Goal: Transaction & Acquisition: Purchase product/service

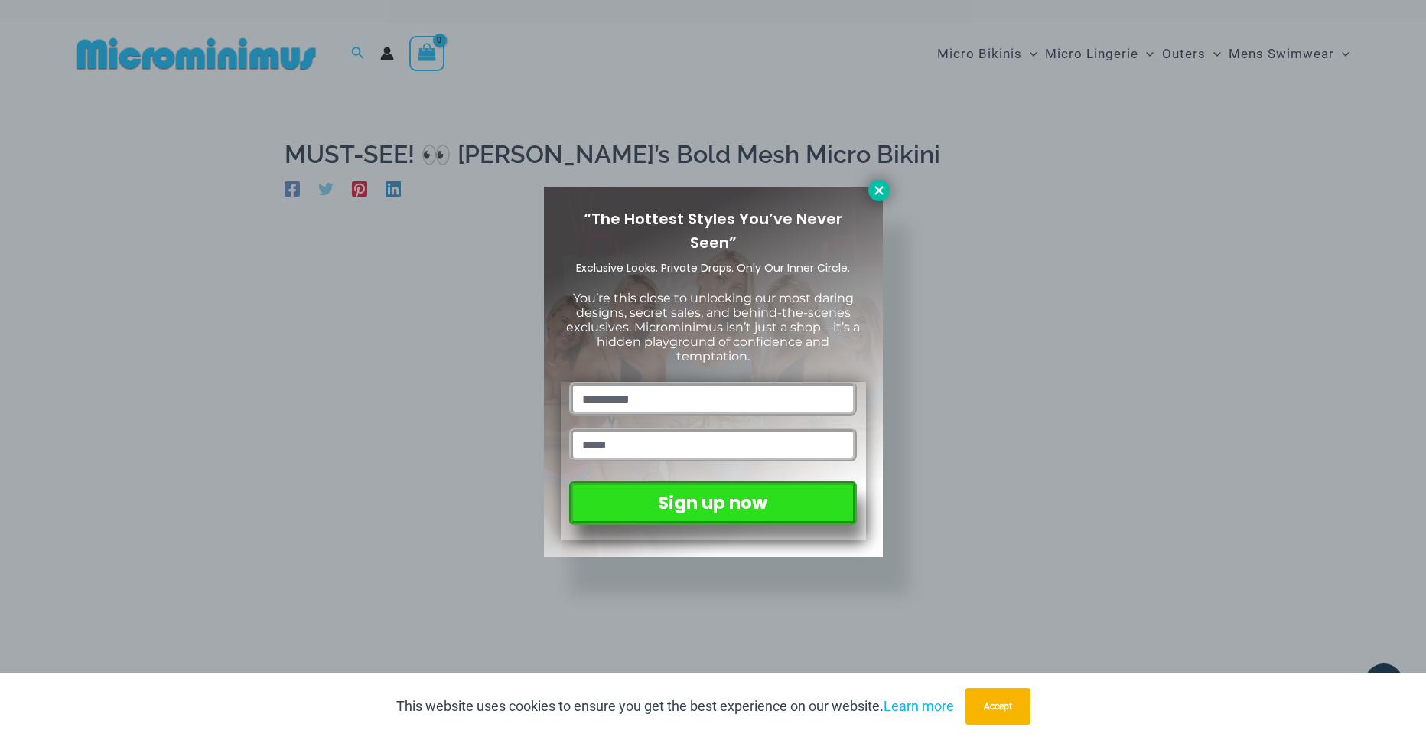
click at [878, 190] on icon at bounding box center [879, 190] width 8 height 8
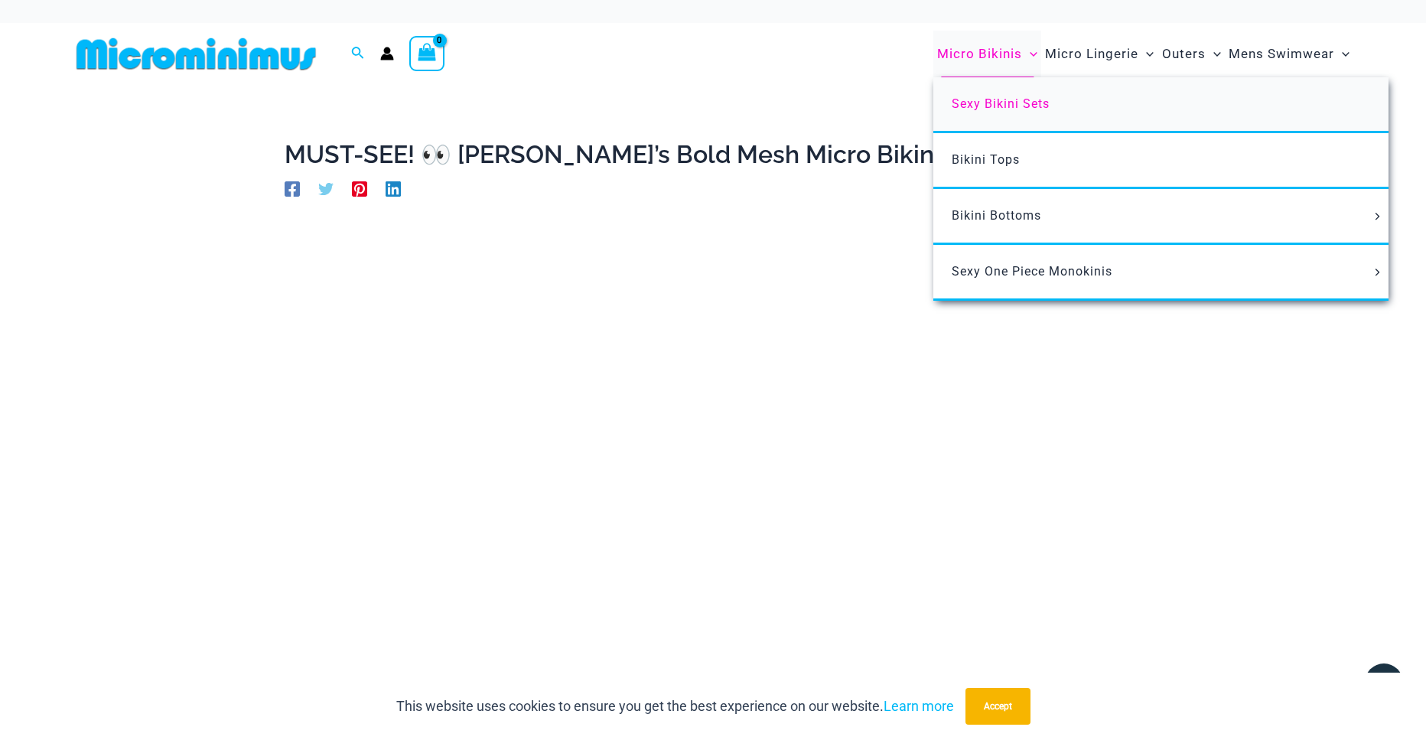
click at [996, 106] on span "Sexy Bikini Sets" at bounding box center [1001, 103] width 98 height 15
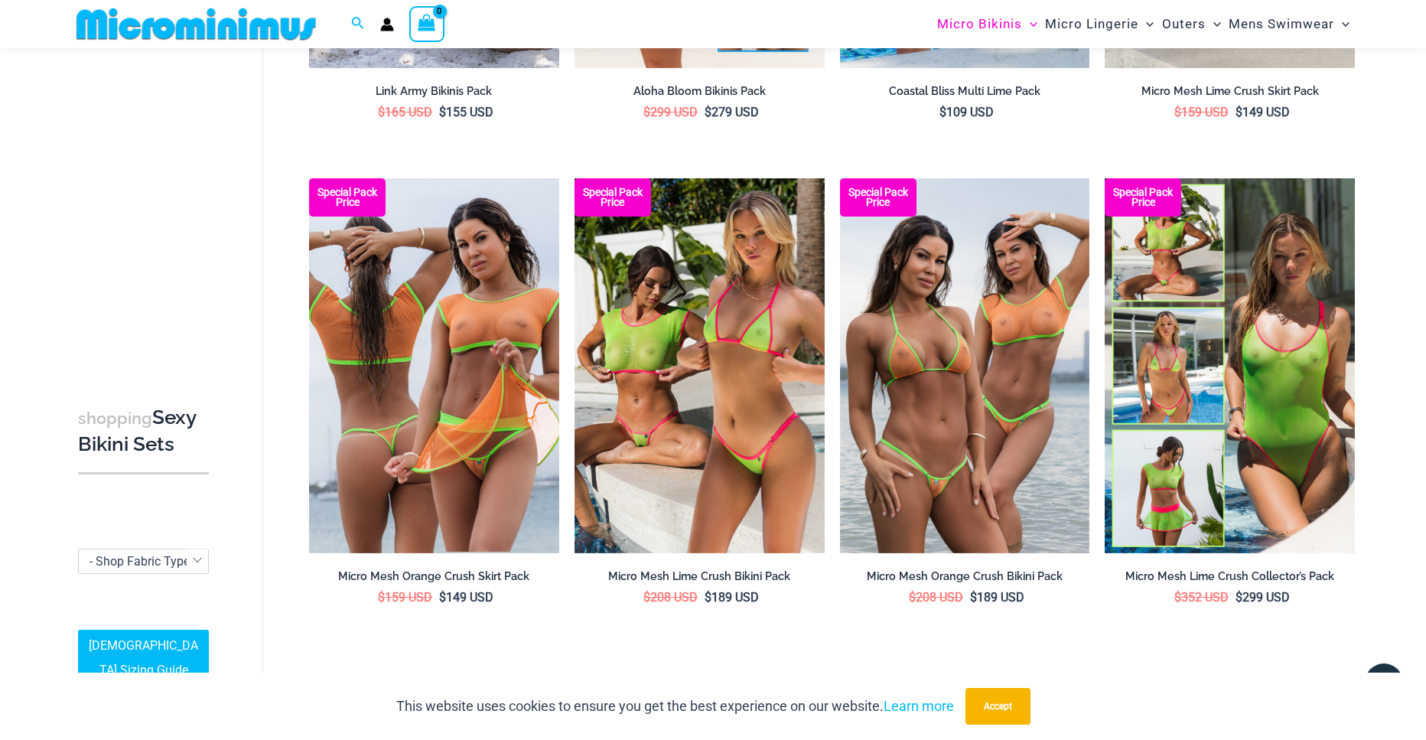
scroll to position [3385, 0]
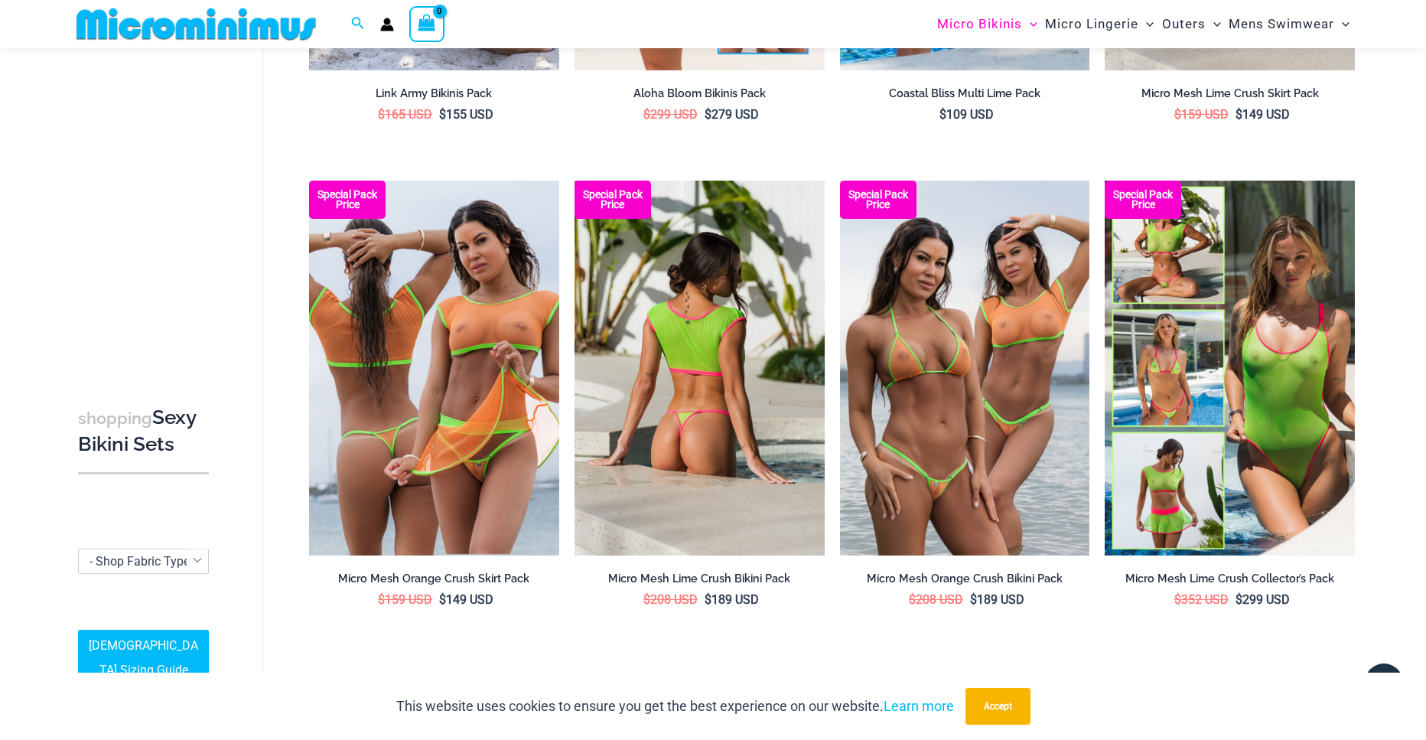
click at [672, 311] on img at bounding box center [700, 368] width 250 height 375
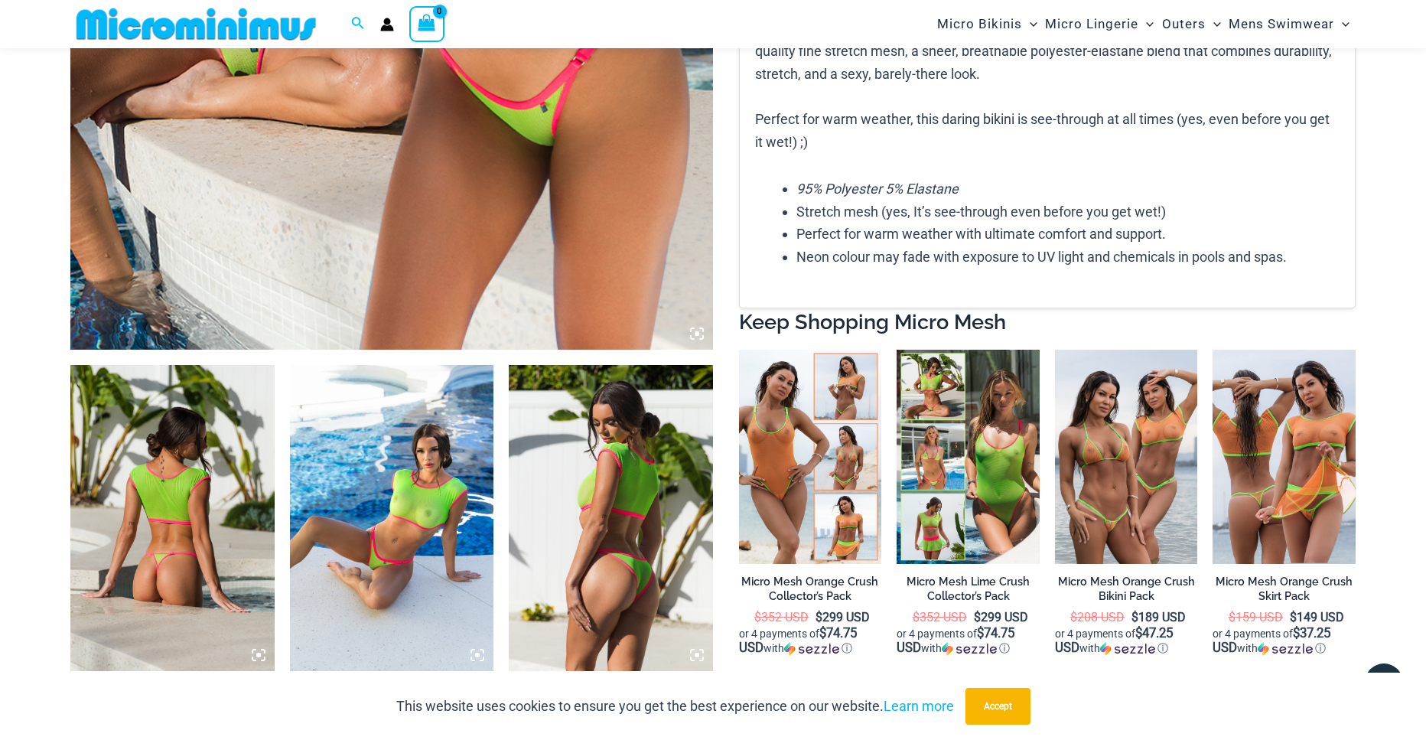
scroll to position [755, 0]
click at [165, 519] on img at bounding box center [172, 517] width 204 height 306
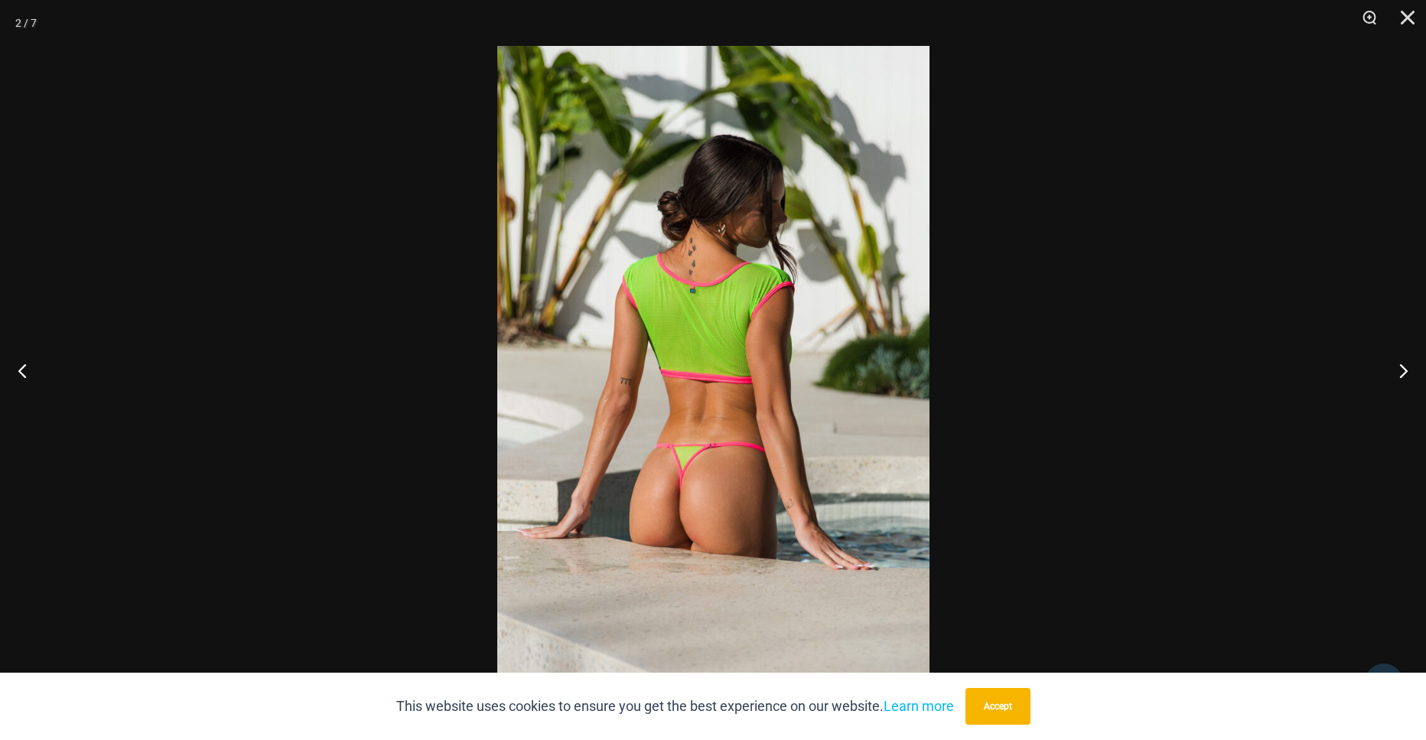
click at [735, 465] on img at bounding box center [713, 370] width 432 height 648
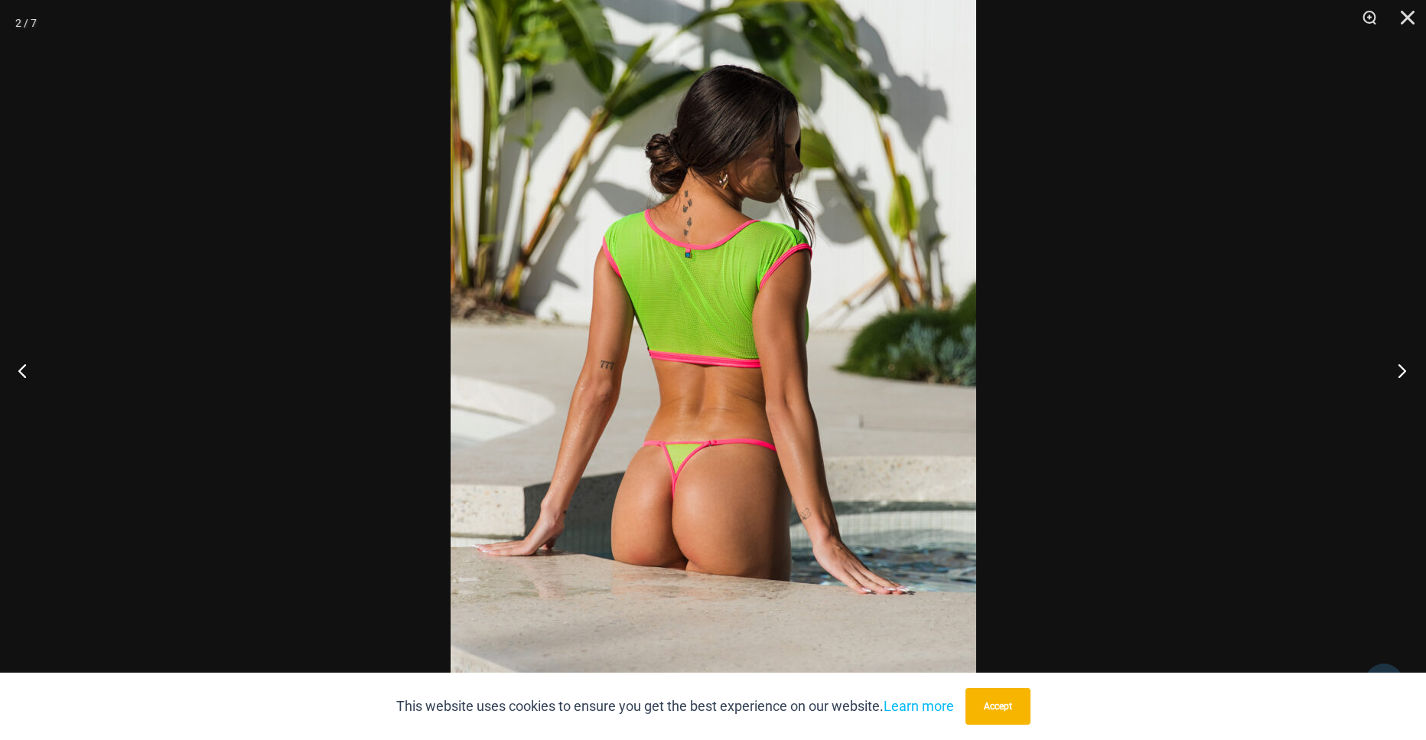
click at [1403, 367] on button "Next" at bounding box center [1397, 370] width 57 height 77
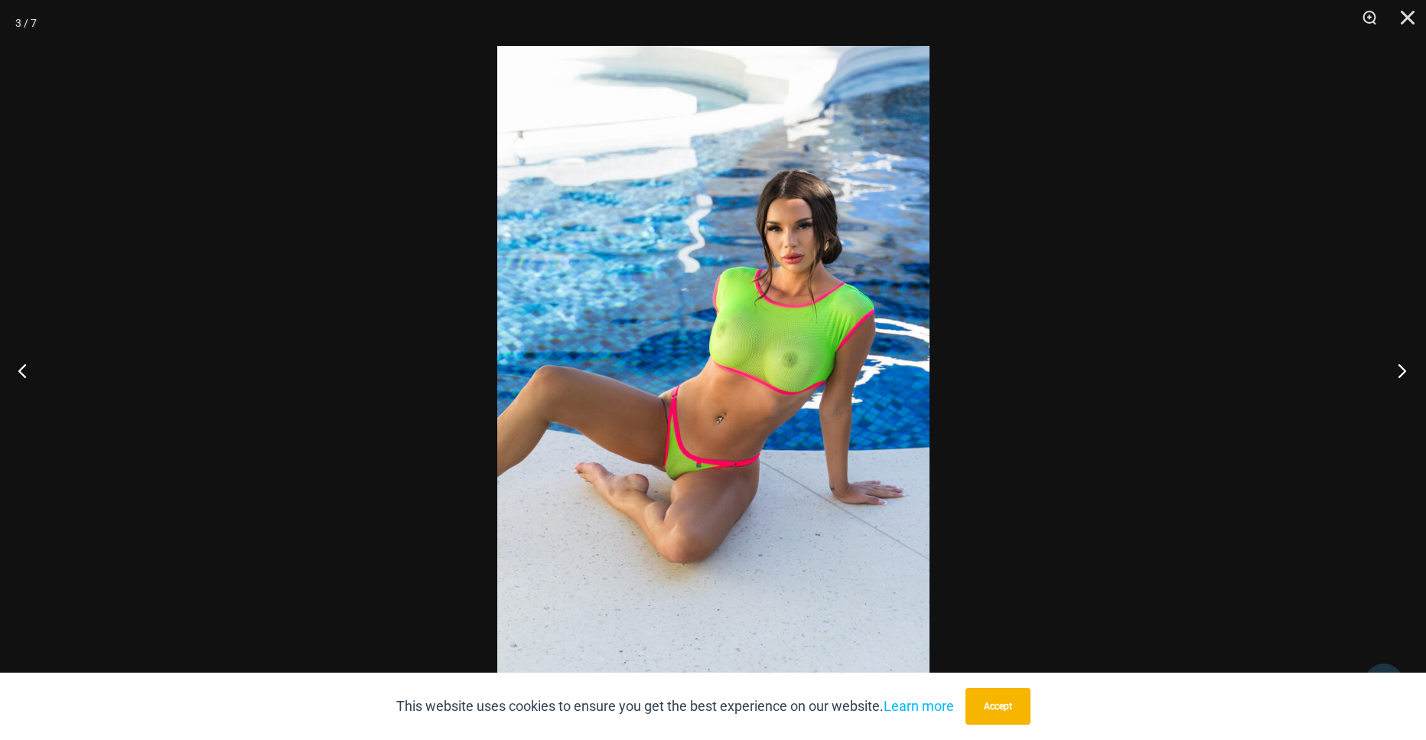
click at [1400, 367] on button "Next" at bounding box center [1397, 370] width 57 height 77
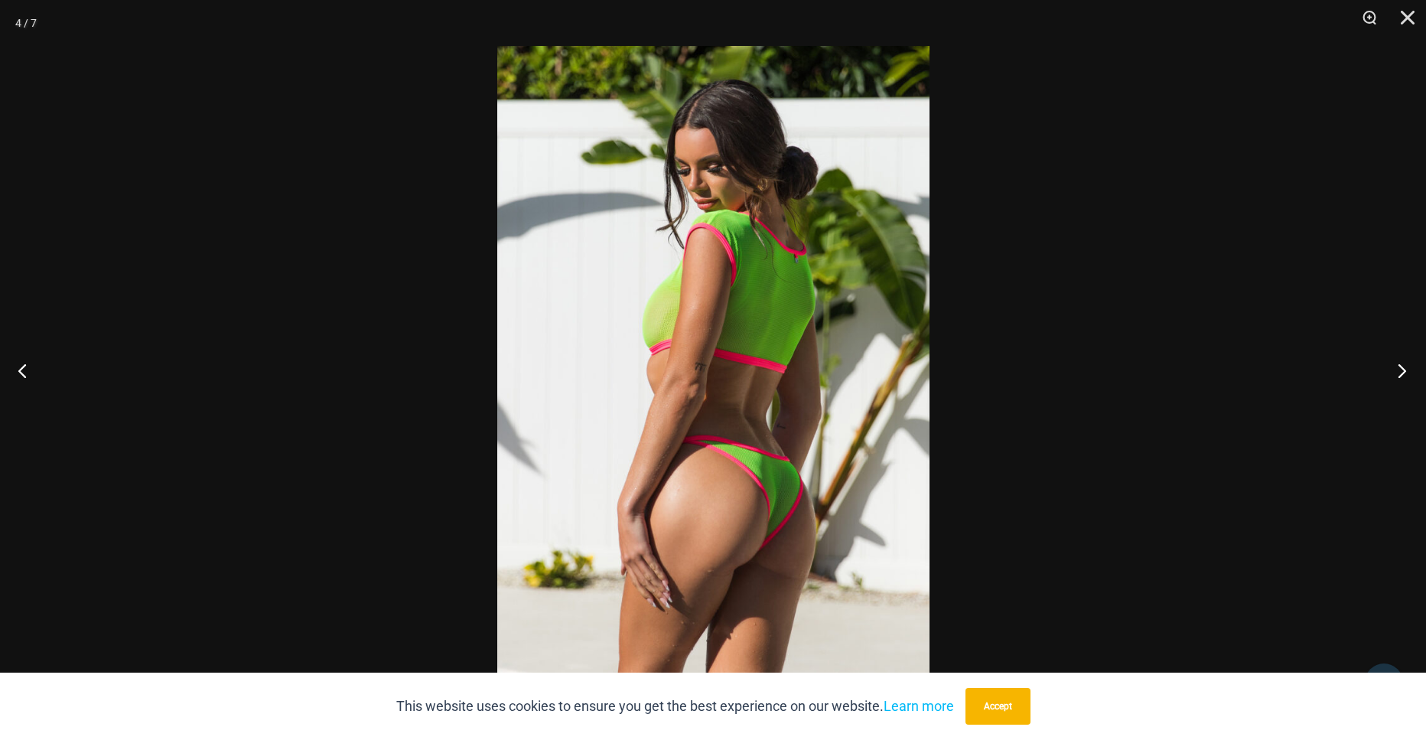
click at [1400, 367] on button "Next" at bounding box center [1397, 370] width 57 height 77
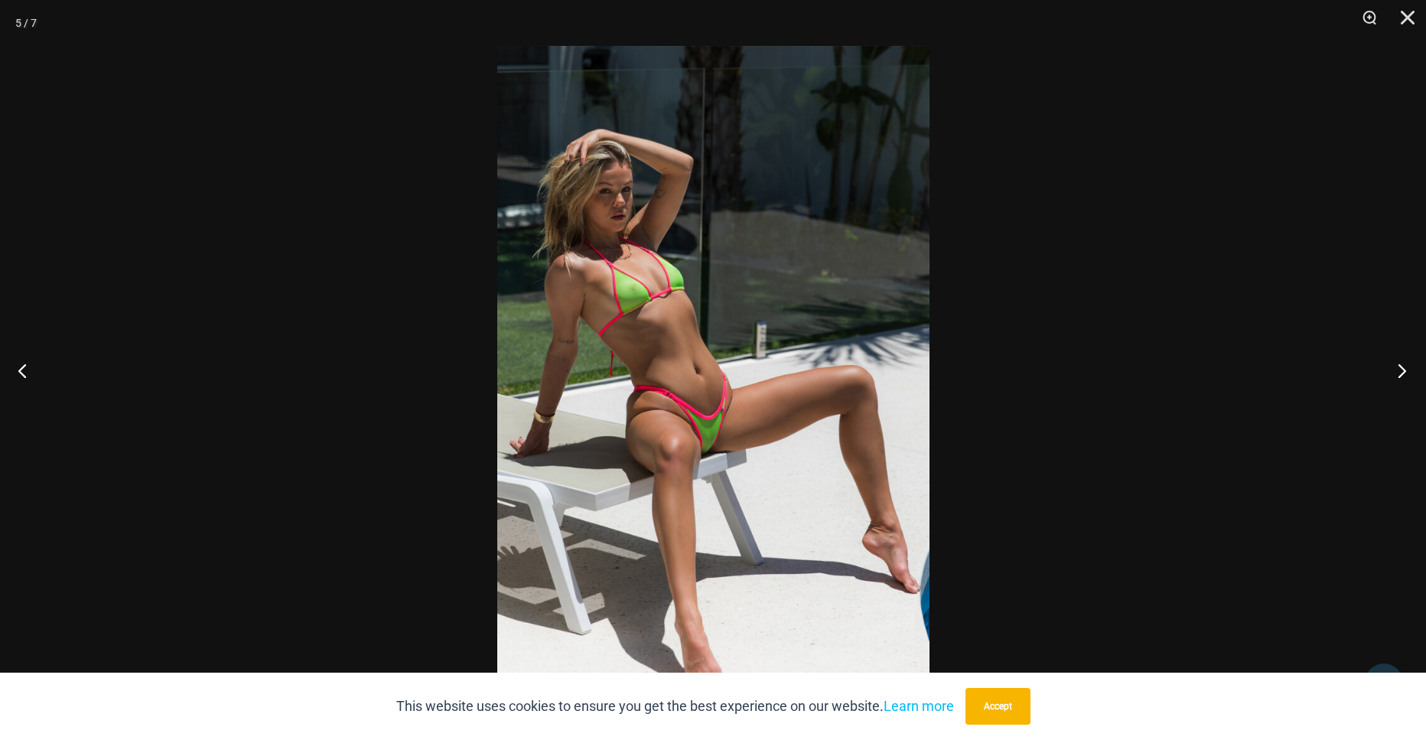
click at [1400, 367] on button "Next" at bounding box center [1397, 370] width 57 height 77
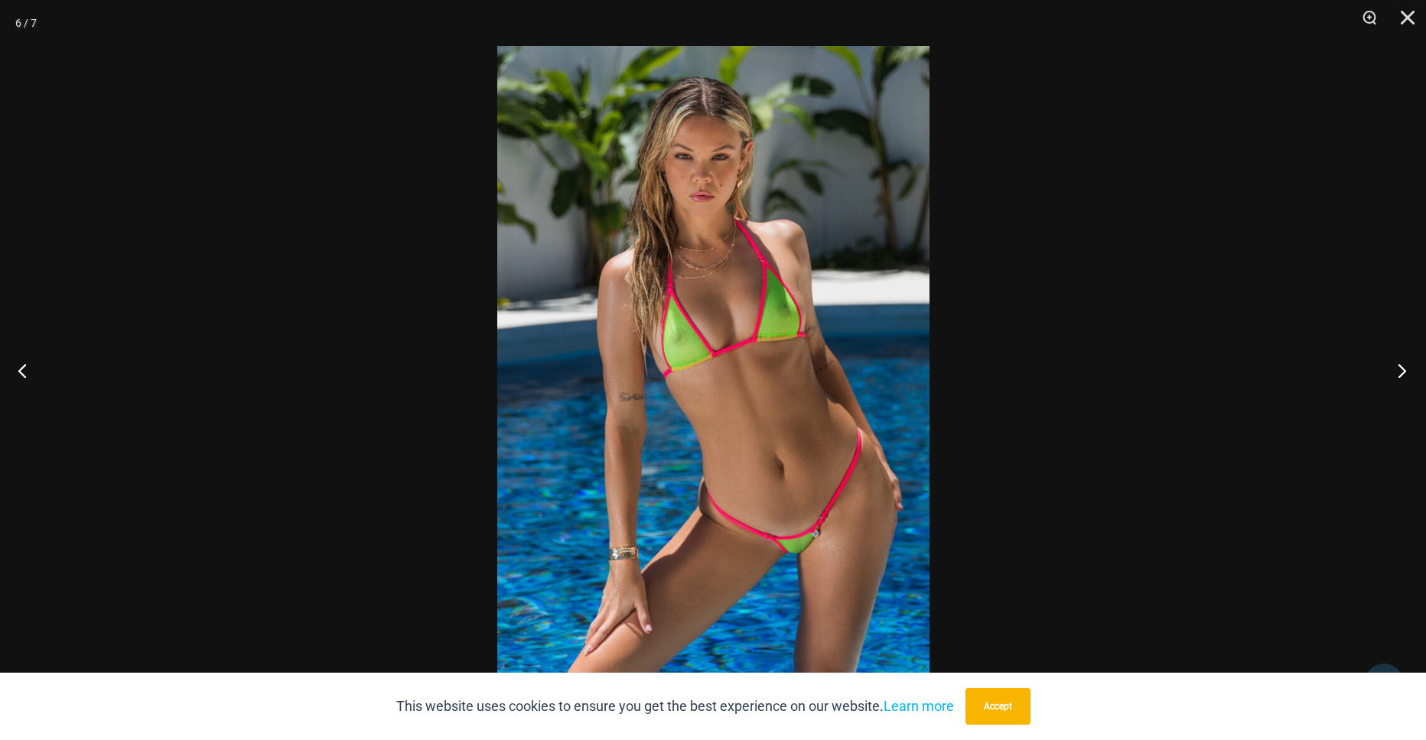
click at [1400, 367] on button "Next" at bounding box center [1397, 370] width 57 height 77
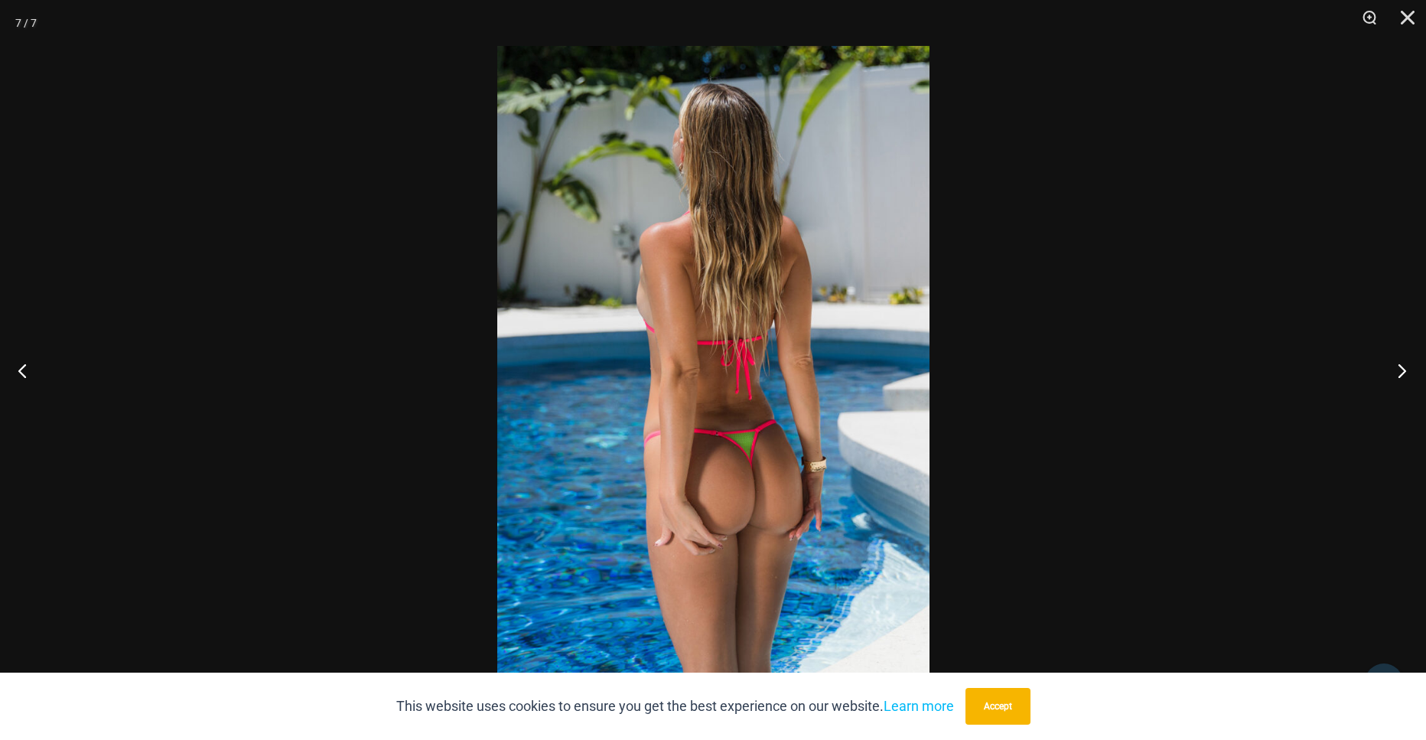
click at [1400, 367] on button "Next" at bounding box center [1397, 370] width 57 height 77
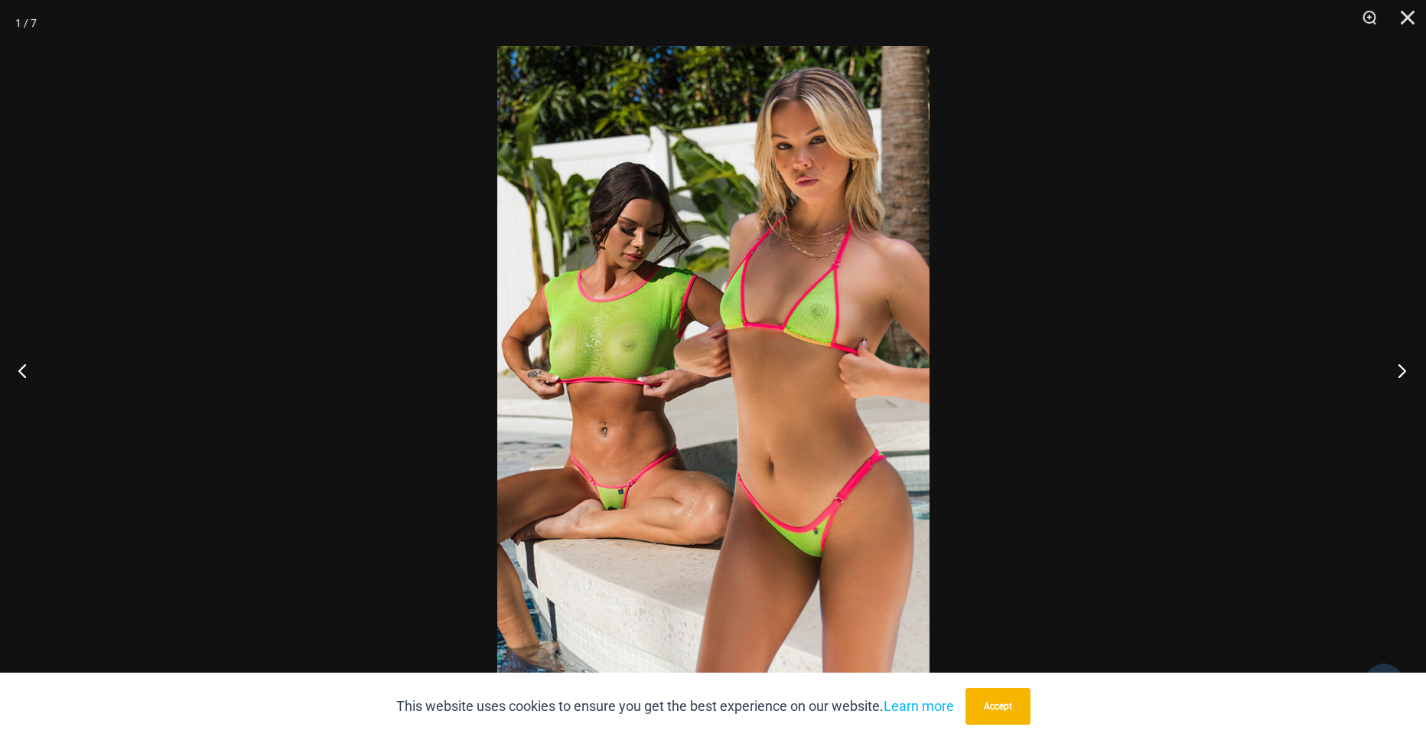
click at [1400, 367] on button "Next" at bounding box center [1397, 370] width 57 height 77
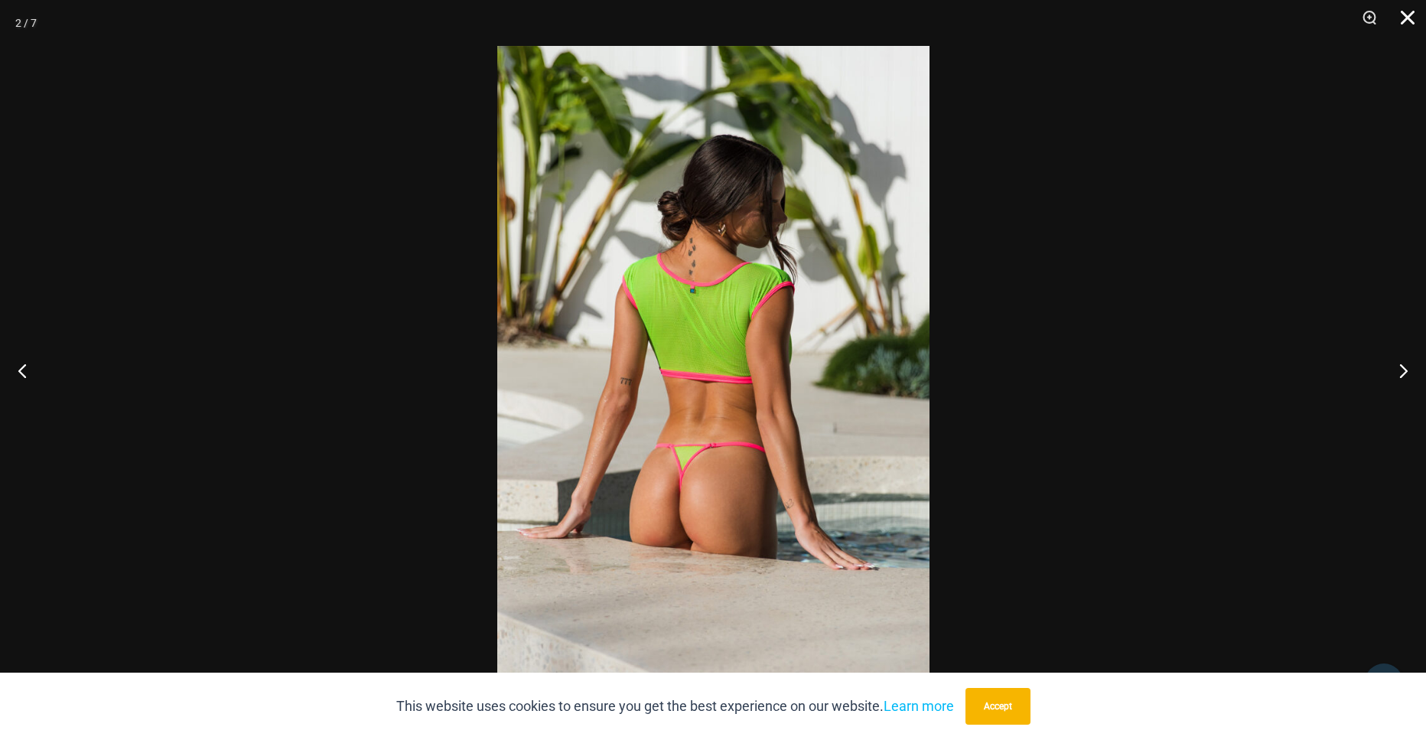
click at [1406, 13] on button "Close" at bounding box center [1403, 23] width 38 height 46
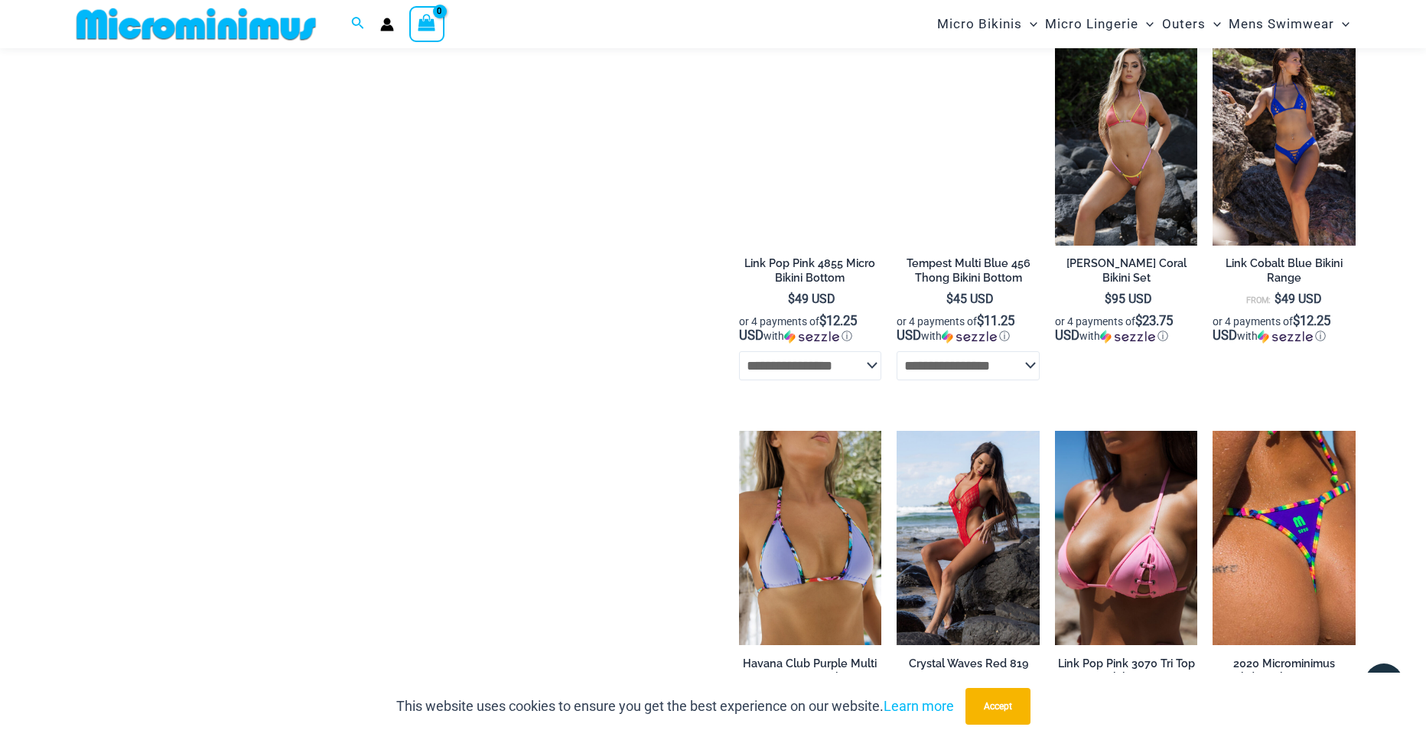
scroll to position [2108, 0]
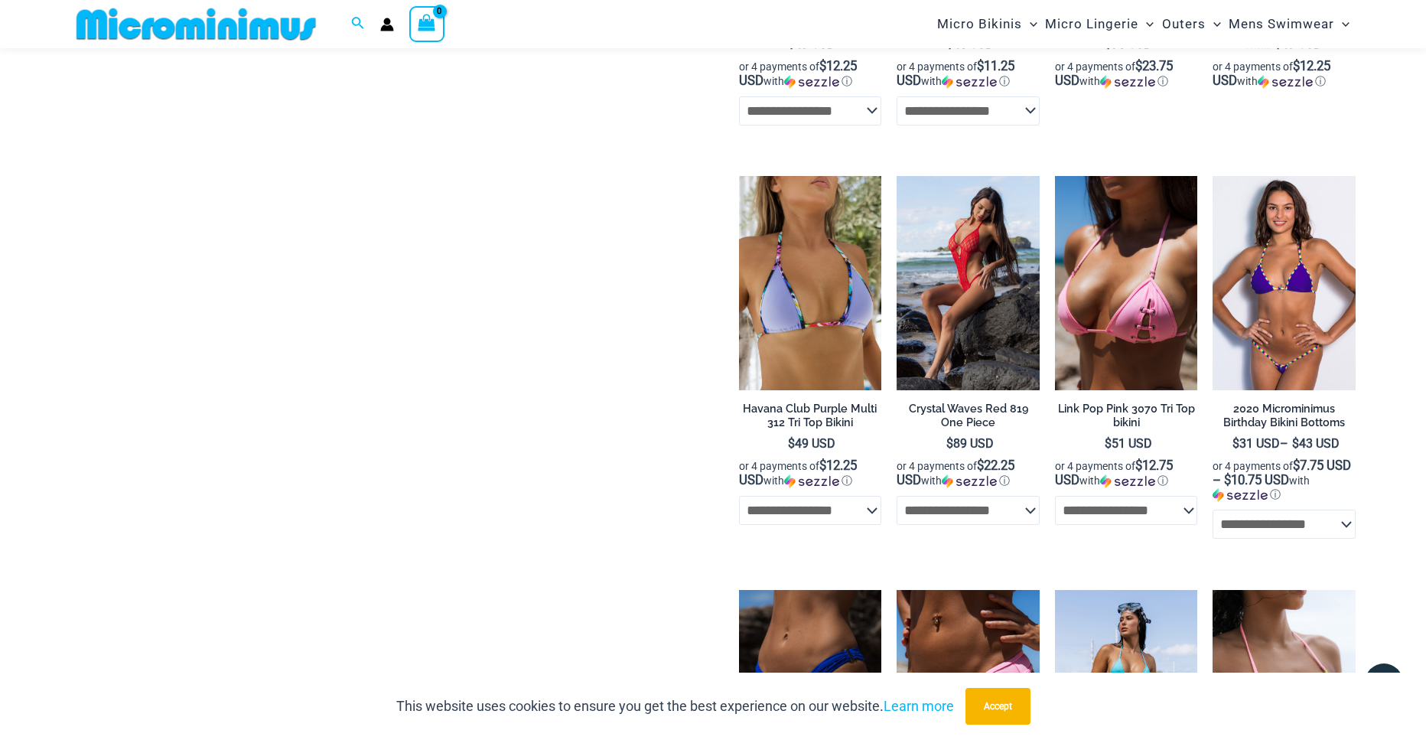
click at [1302, 278] on img at bounding box center [1284, 283] width 143 height 214
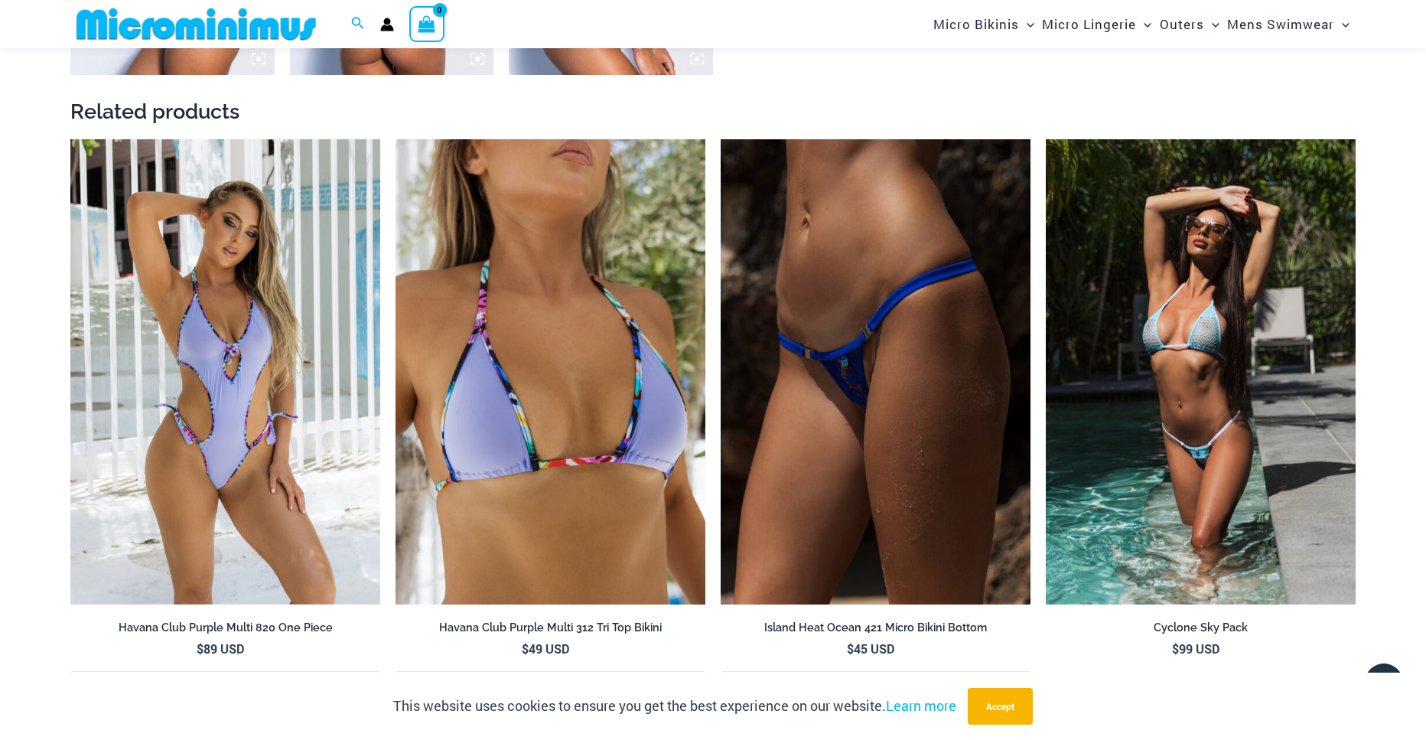
scroll to position [2271, 0]
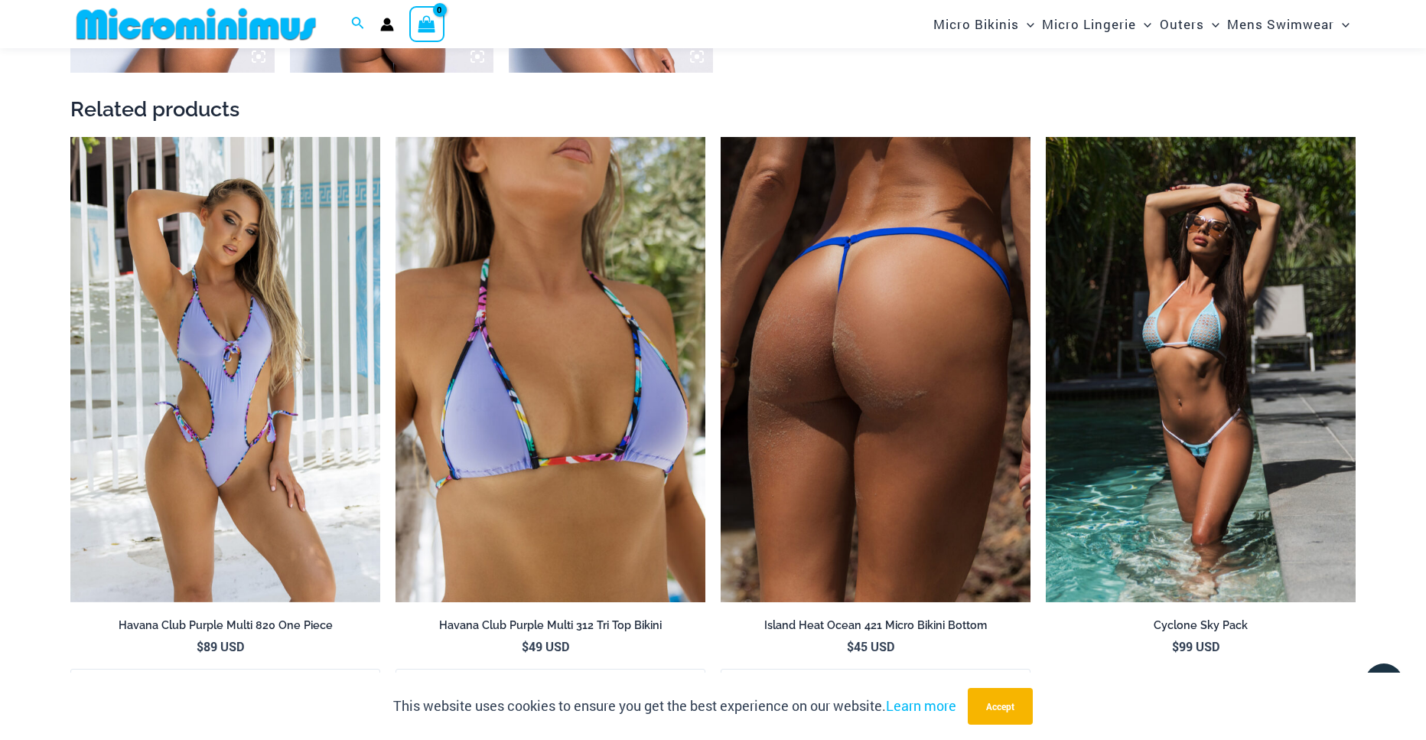
click at [902, 357] on img at bounding box center [876, 369] width 310 height 465
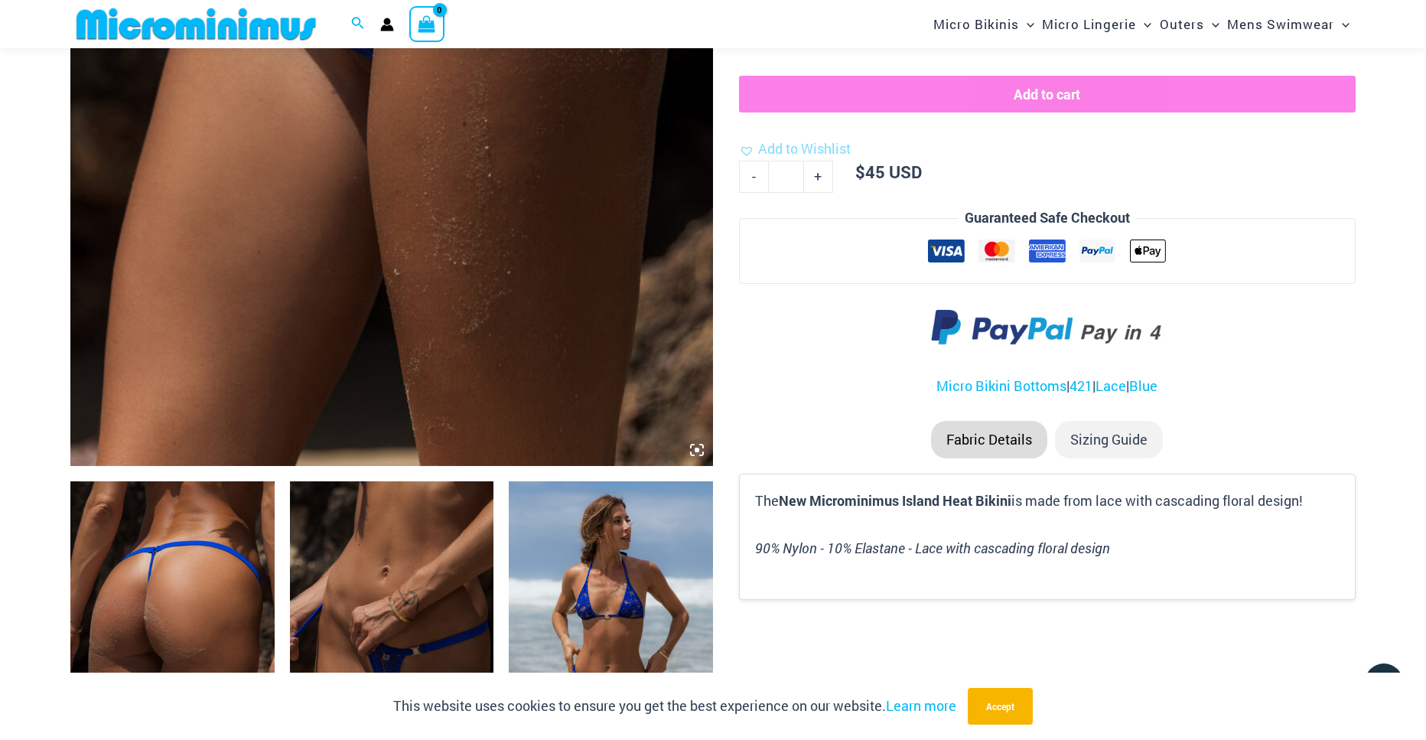
scroll to position [633, 0]
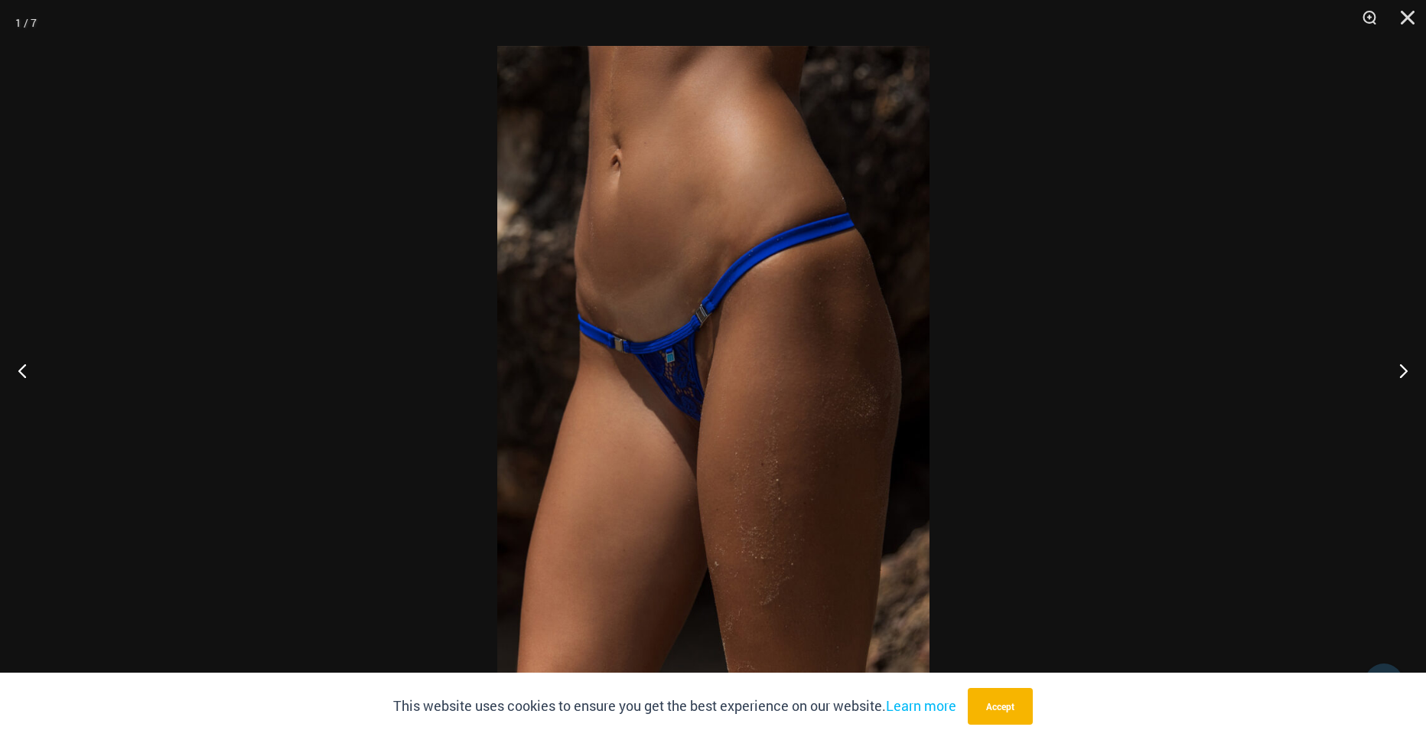
click at [797, 321] on img at bounding box center [713, 370] width 432 height 648
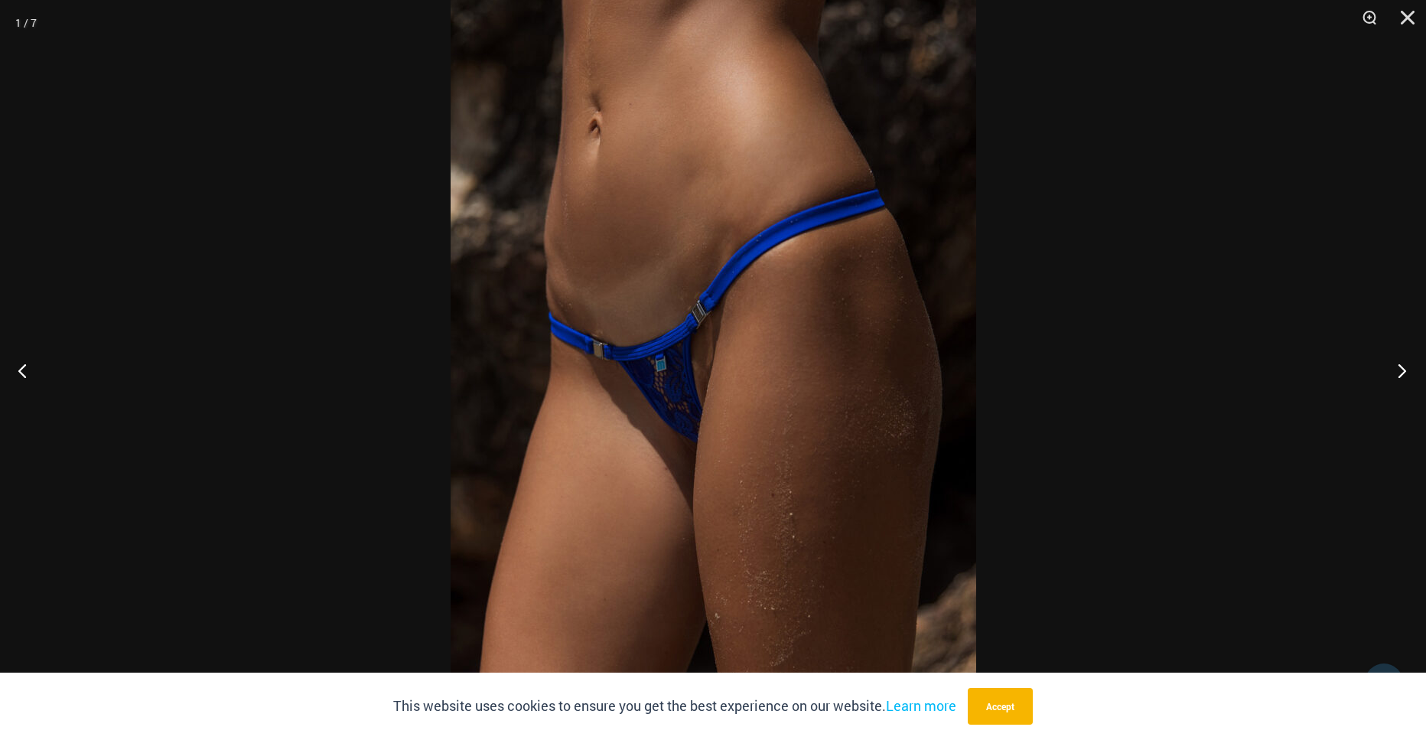
click at [1400, 365] on button "Next" at bounding box center [1397, 370] width 57 height 77
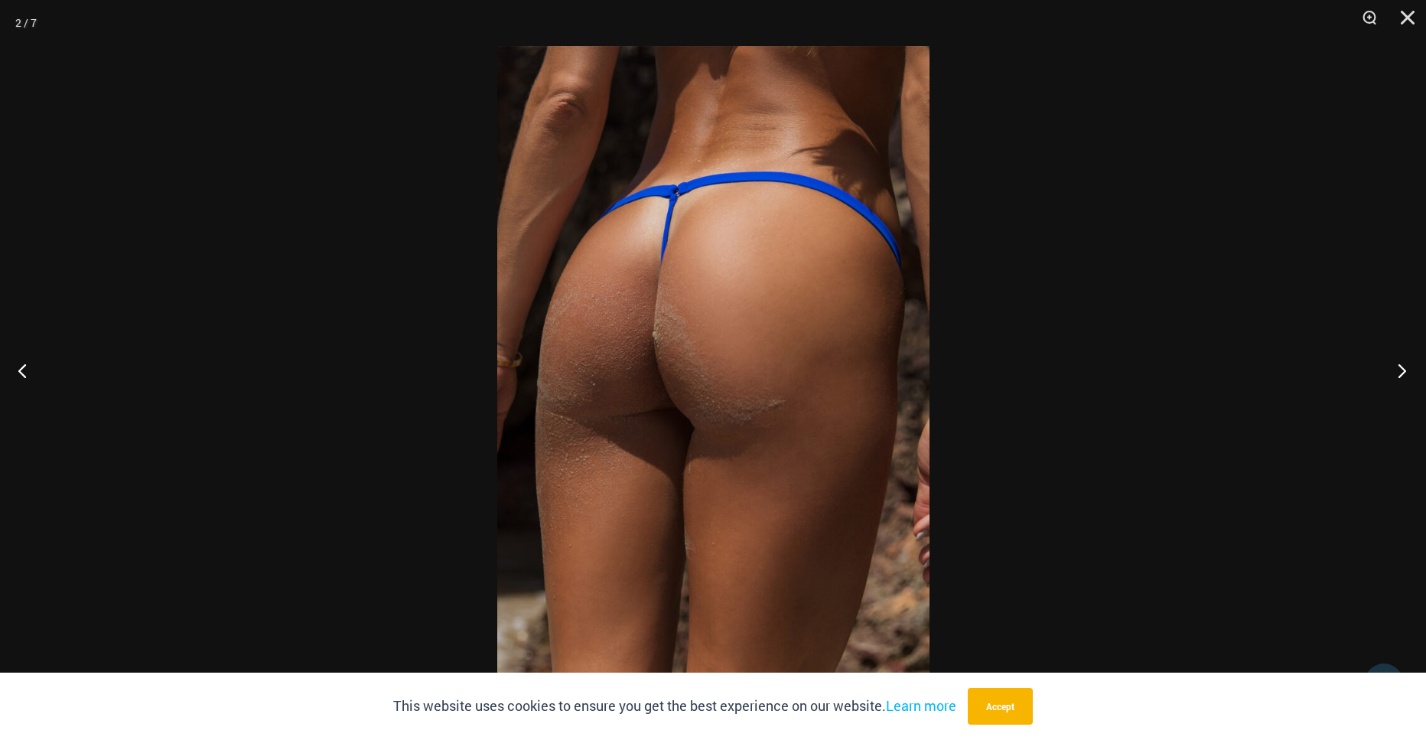
click at [1400, 365] on button "Next" at bounding box center [1397, 370] width 57 height 77
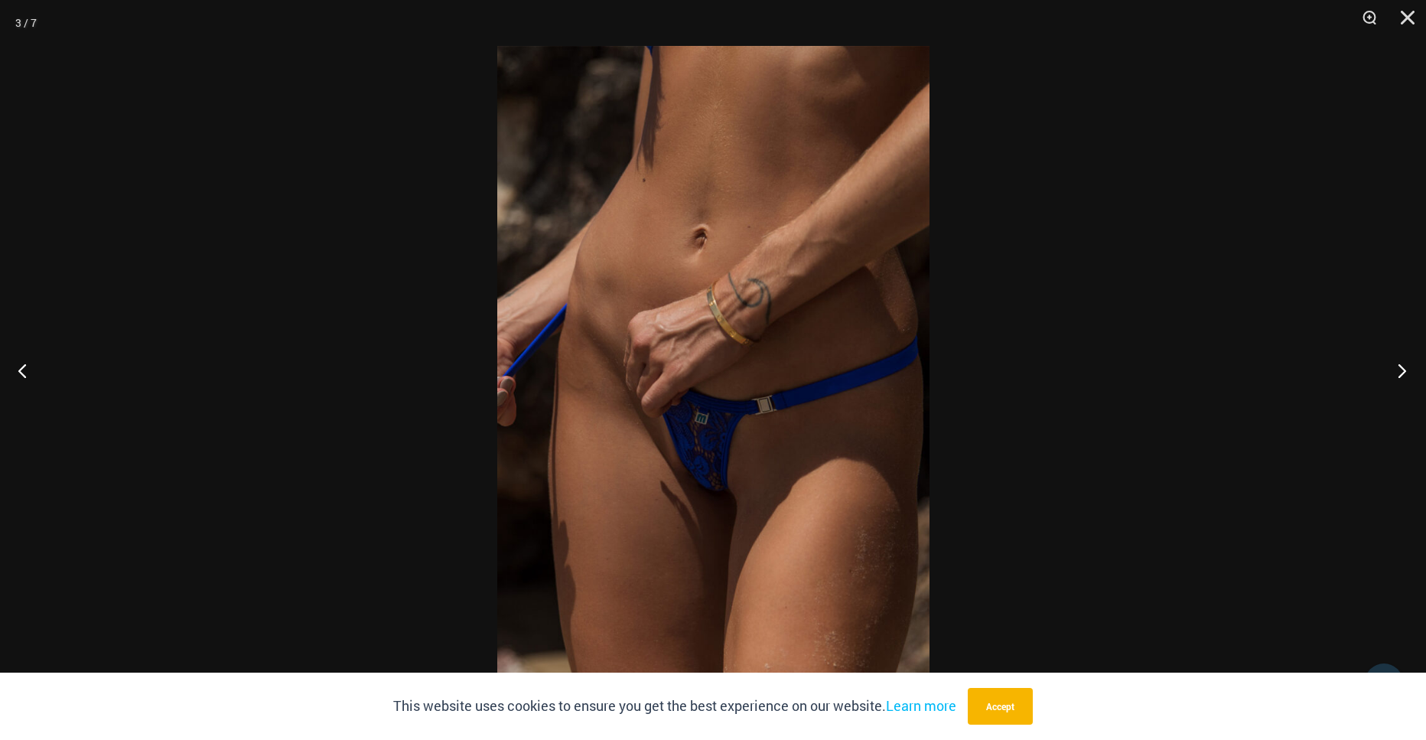
click at [1400, 365] on button "Next" at bounding box center [1397, 370] width 57 height 77
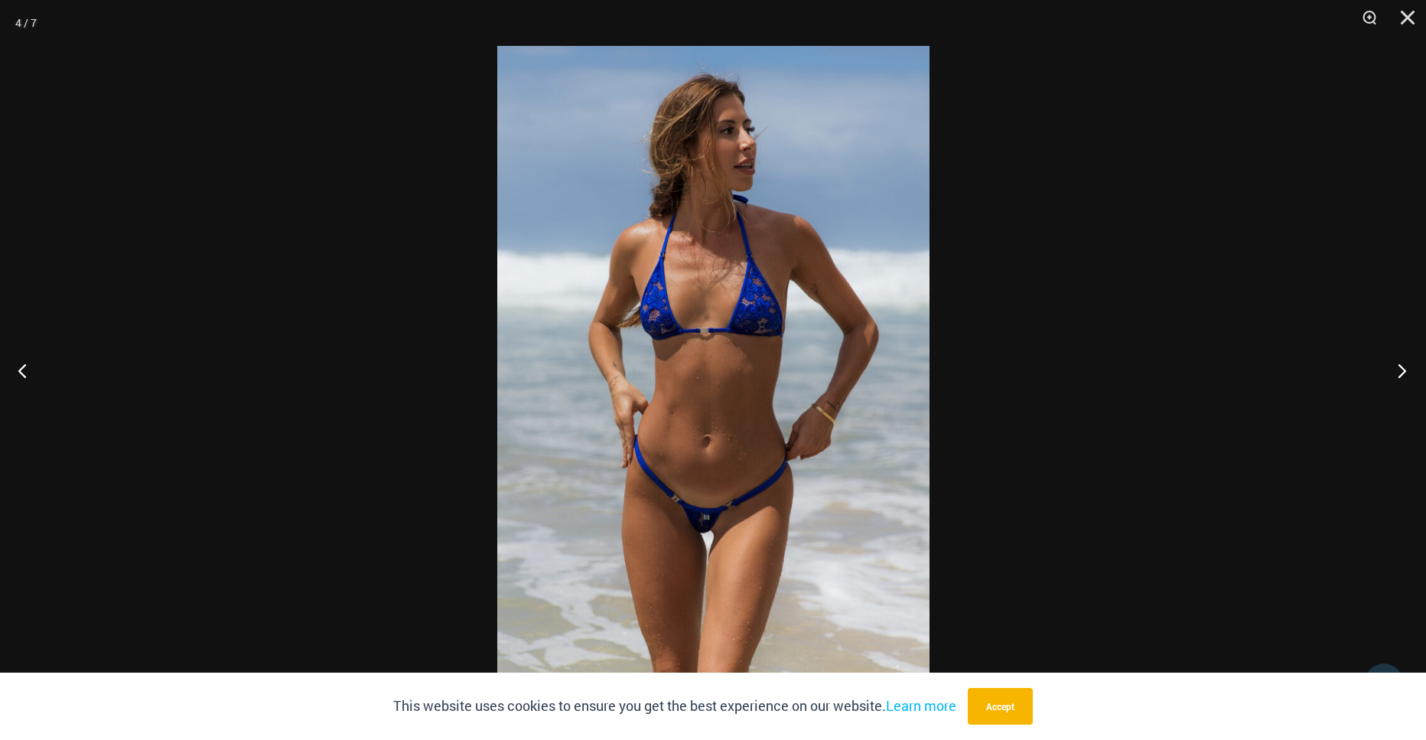
click at [1400, 365] on button "Next" at bounding box center [1397, 370] width 57 height 77
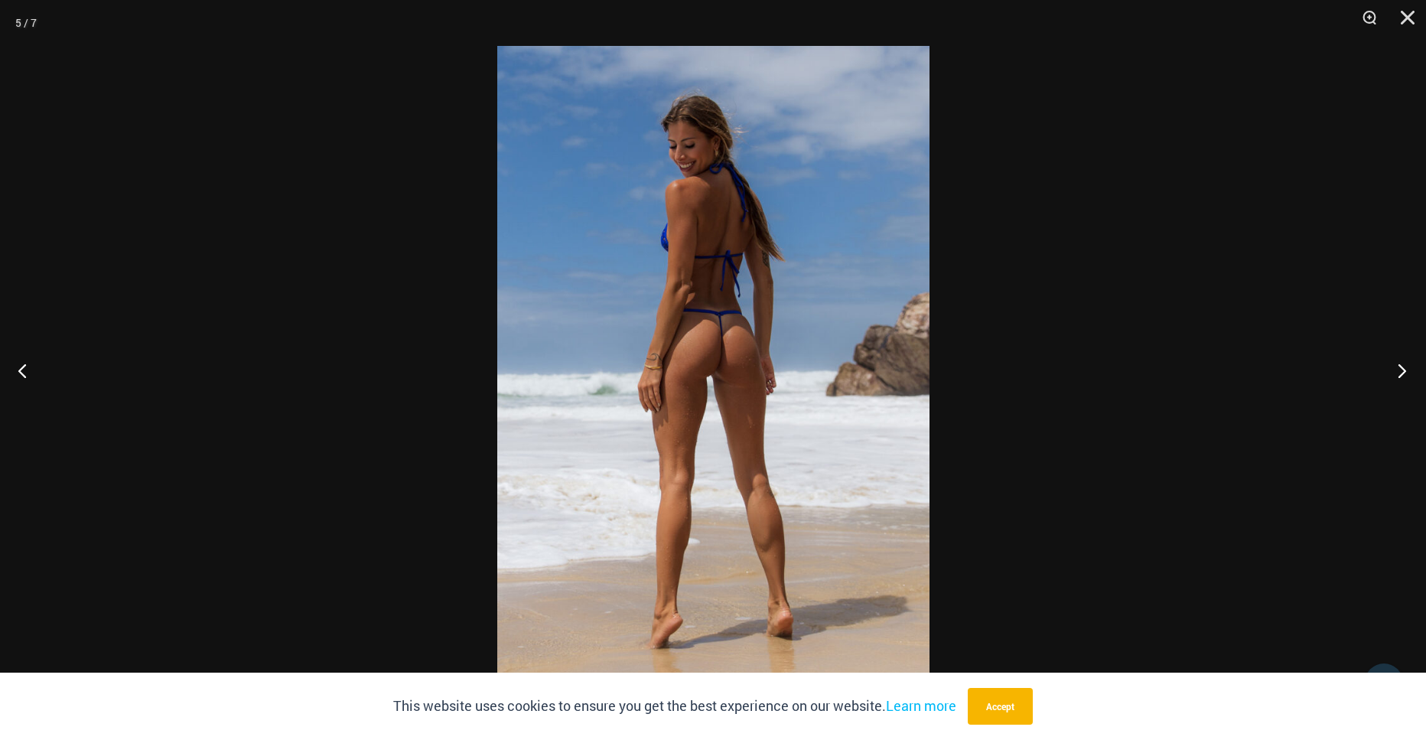
click at [1400, 365] on button "Next" at bounding box center [1397, 370] width 57 height 77
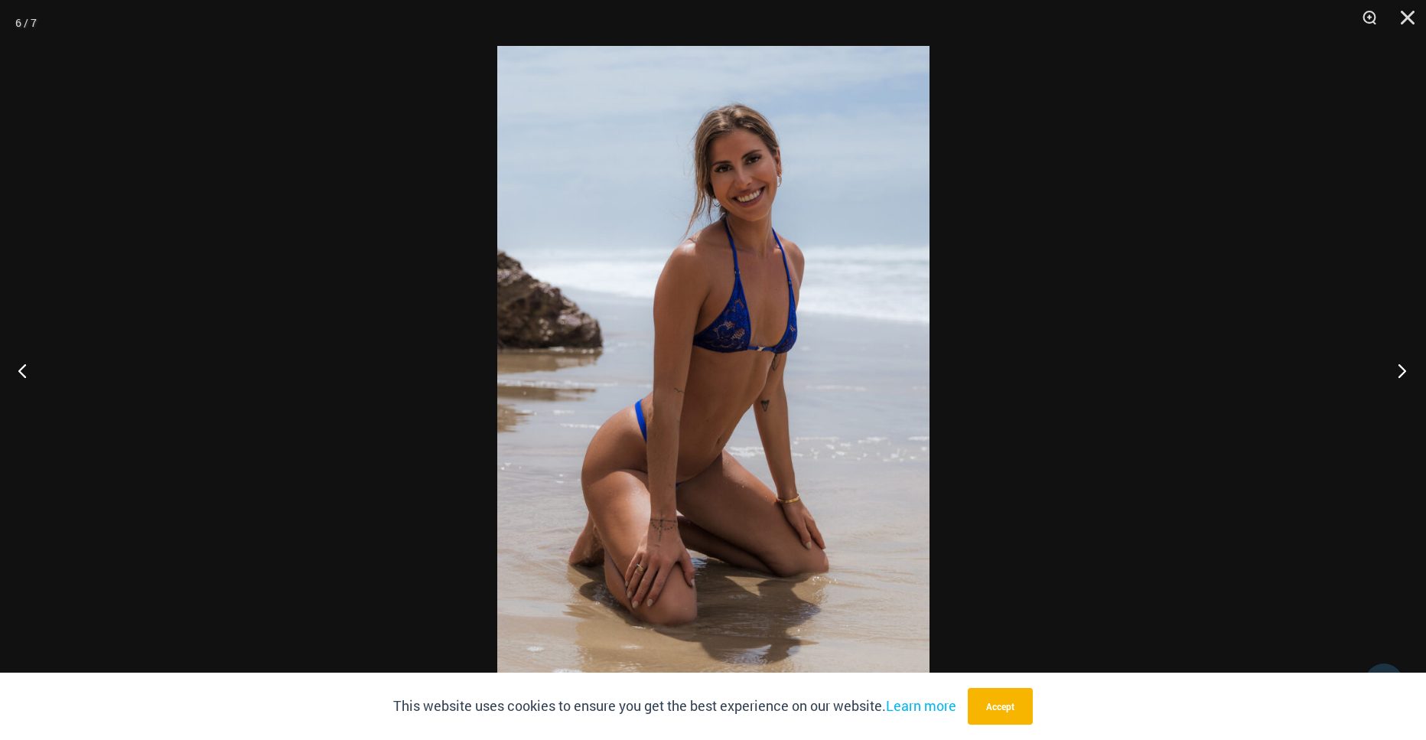
click at [1400, 365] on button "Next" at bounding box center [1397, 370] width 57 height 77
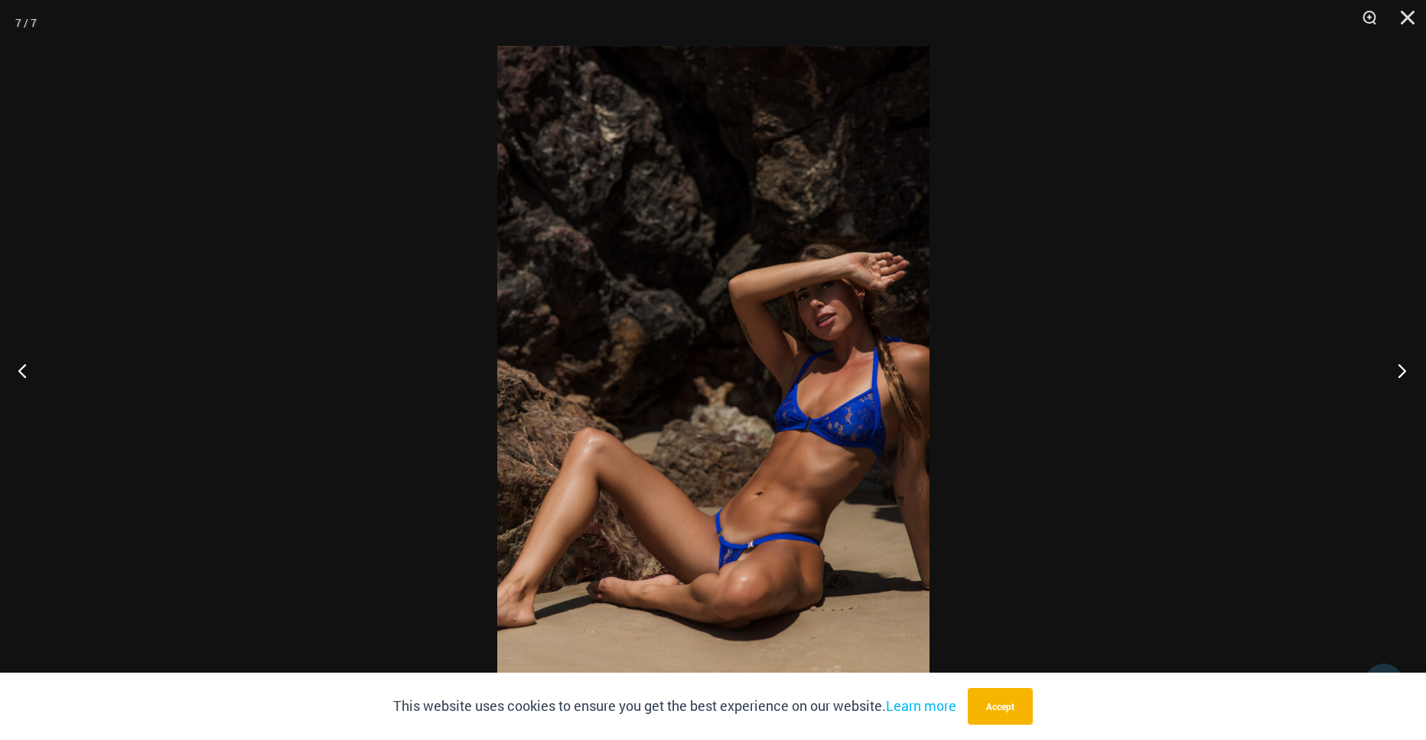
click at [1400, 365] on button "Next" at bounding box center [1397, 370] width 57 height 77
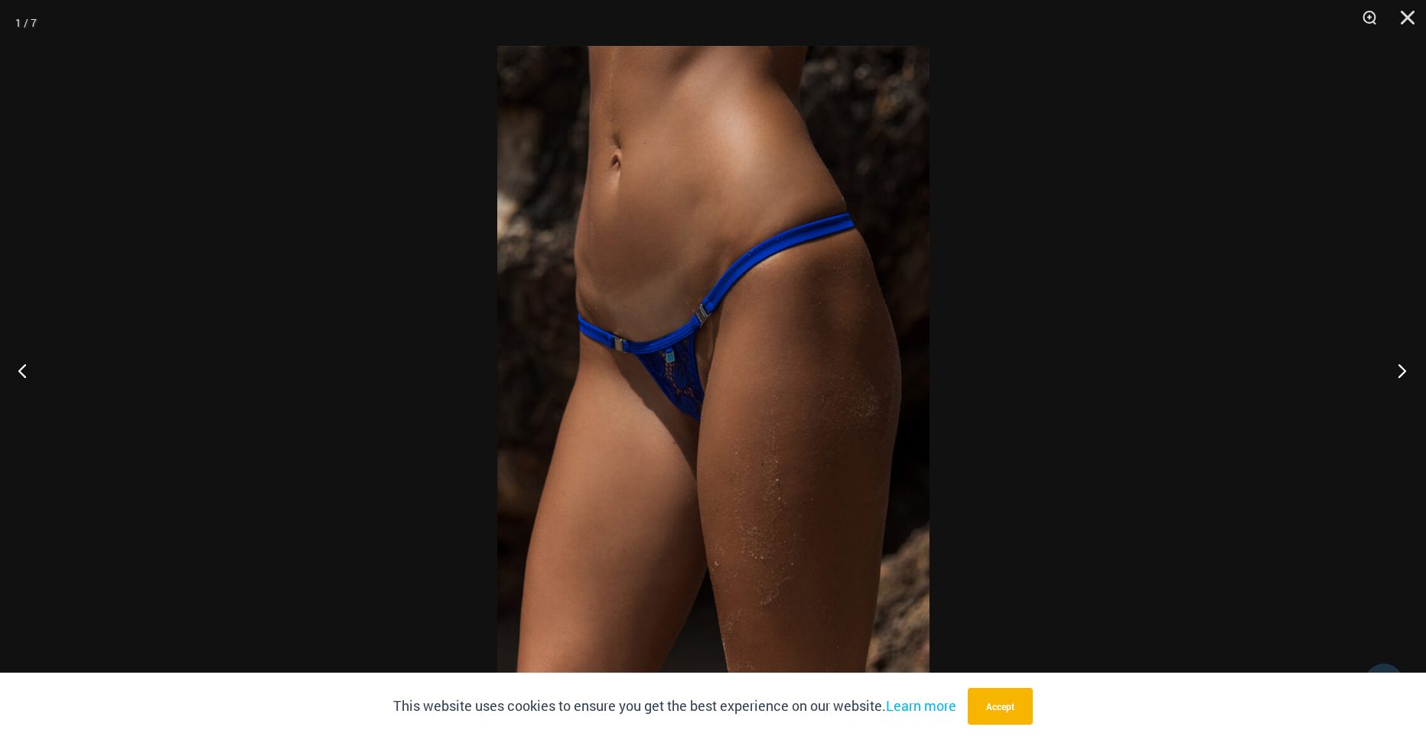
click at [1400, 365] on button "Next" at bounding box center [1397, 370] width 57 height 77
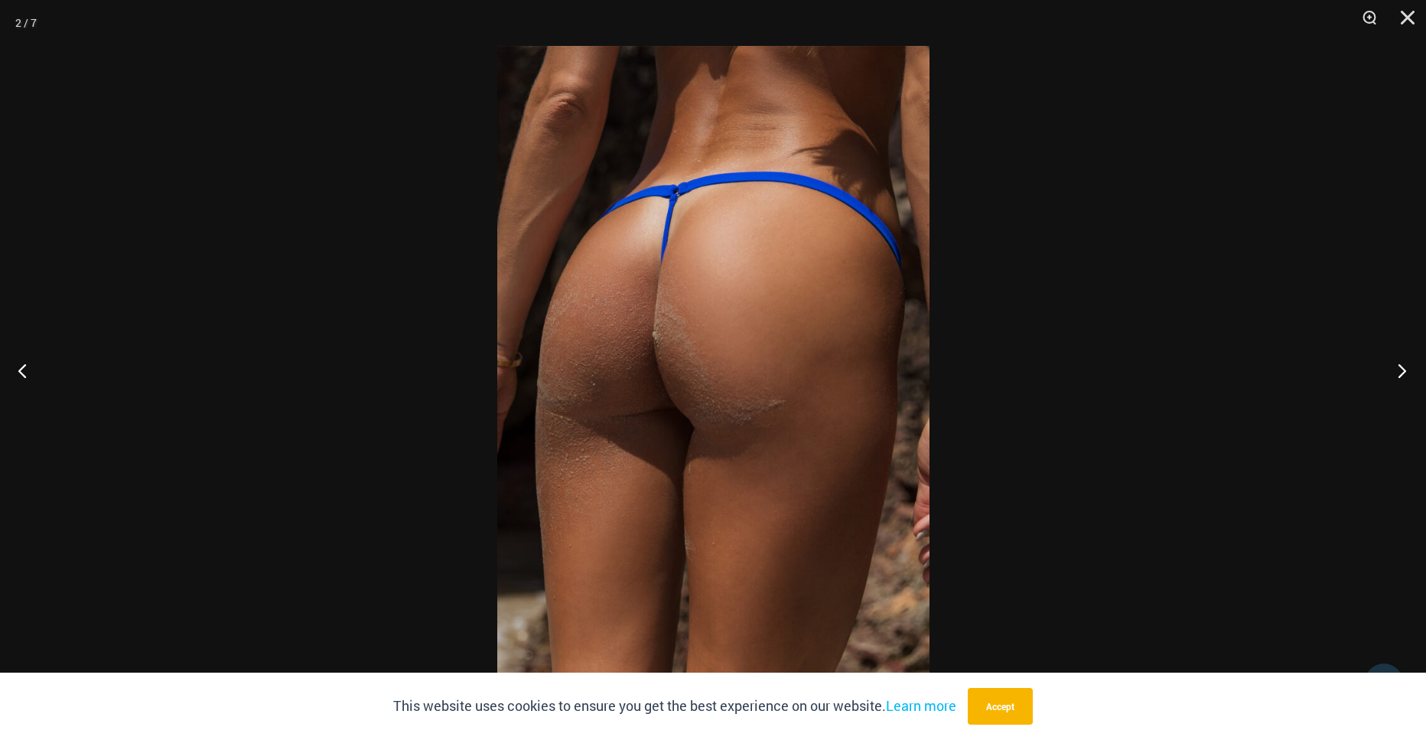
click at [1400, 365] on button "Next" at bounding box center [1397, 370] width 57 height 77
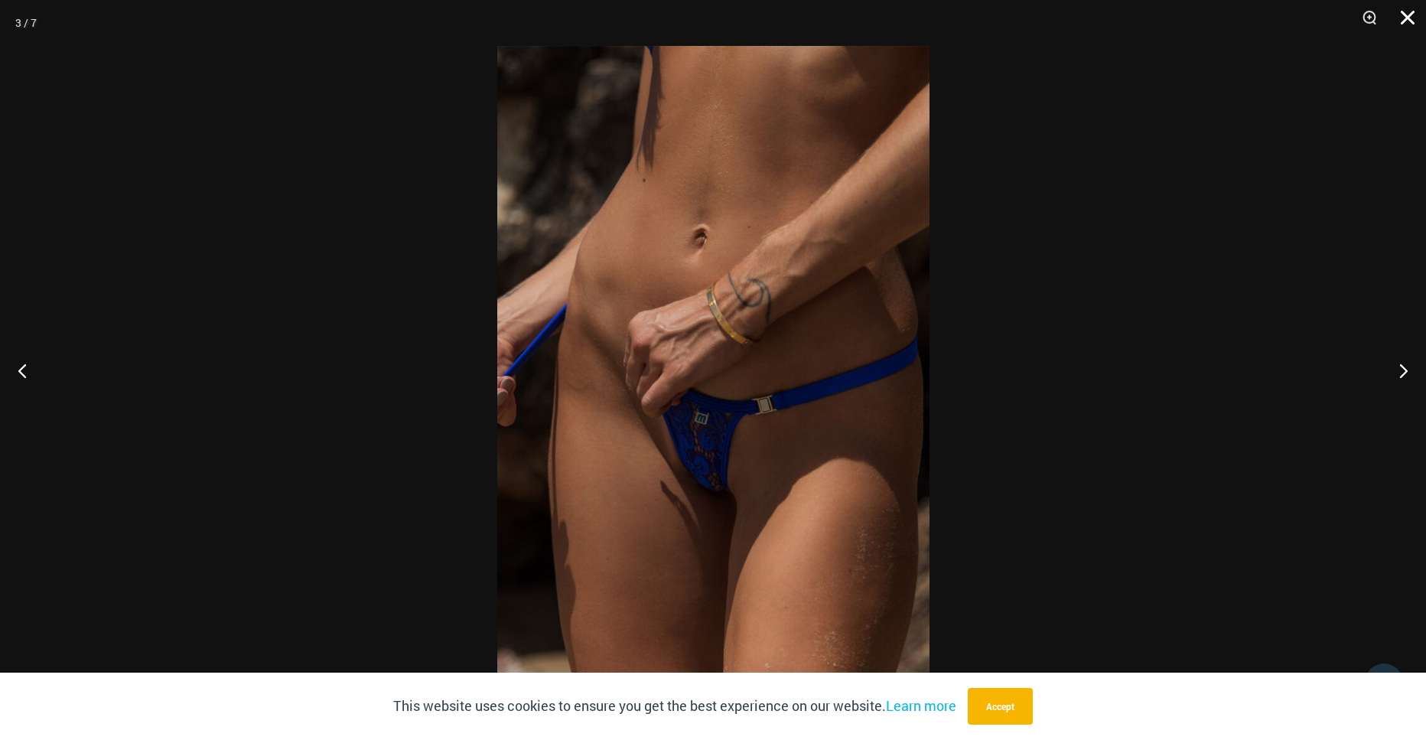
click at [1407, 11] on button "Close" at bounding box center [1403, 23] width 38 height 46
